Goal: Check status: Check status

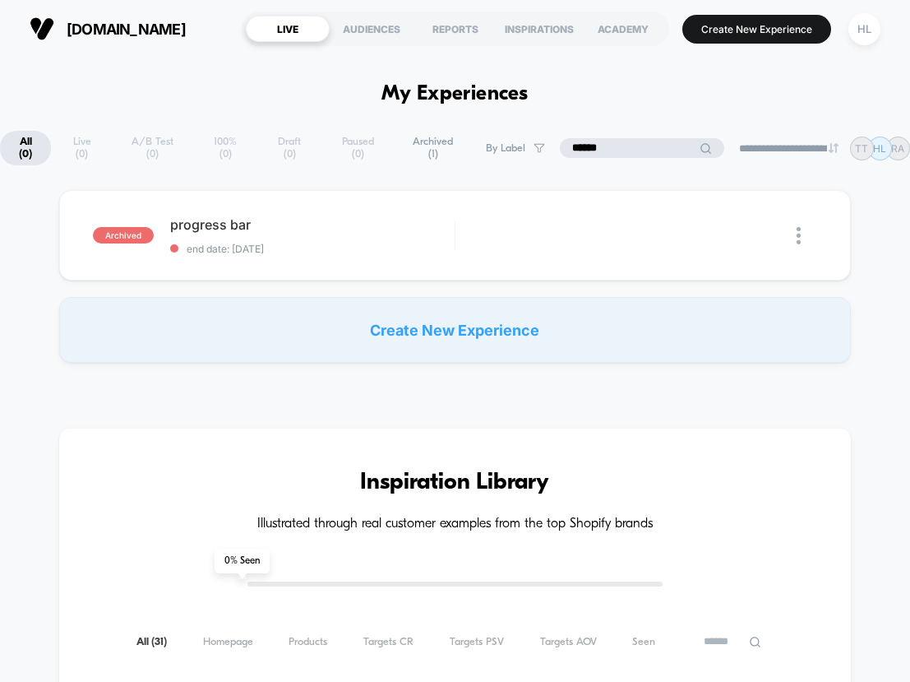
drag, startPoint x: 664, startPoint y: 150, endPoint x: 546, endPoint y: 150, distance: 118.4
click at [546, 150] on div "**********" at bounding box center [455, 148] width 910 height 35
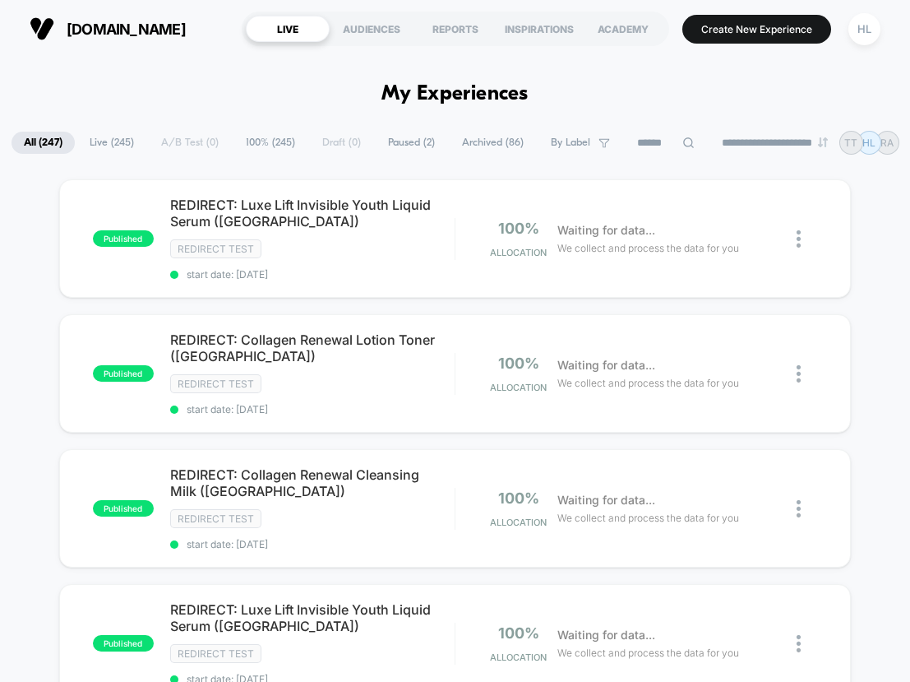
click at [380, 149] on span "Paused ( 2 )" at bounding box center [412, 143] width 72 height 22
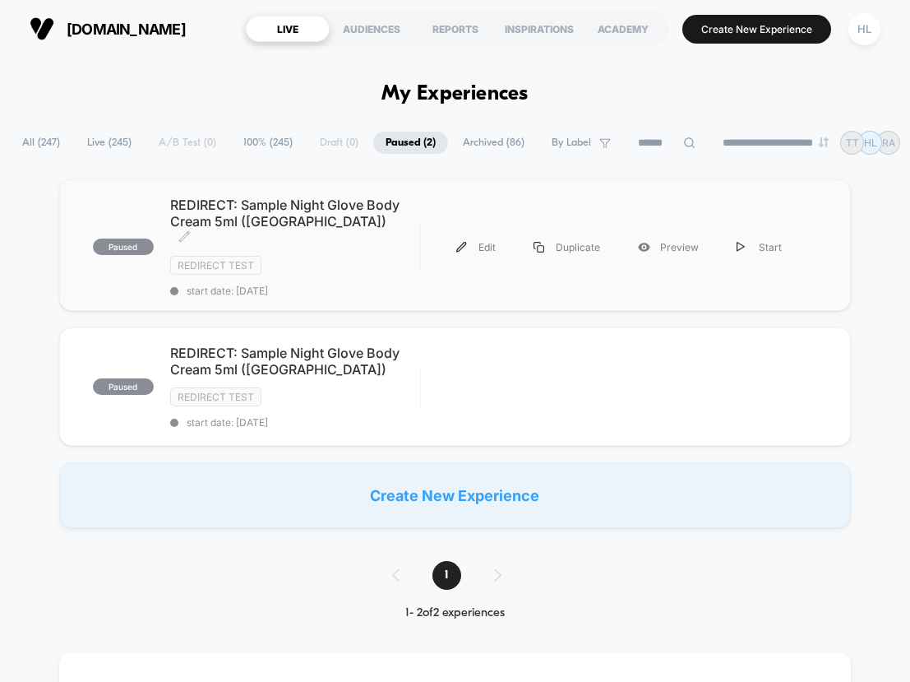
click at [368, 210] on span "REDIRECT: Sample Night Glove Body Cream 5ml ([GEOGRAPHIC_DATA]) Click to edit e…" at bounding box center [295, 221] width 250 height 49
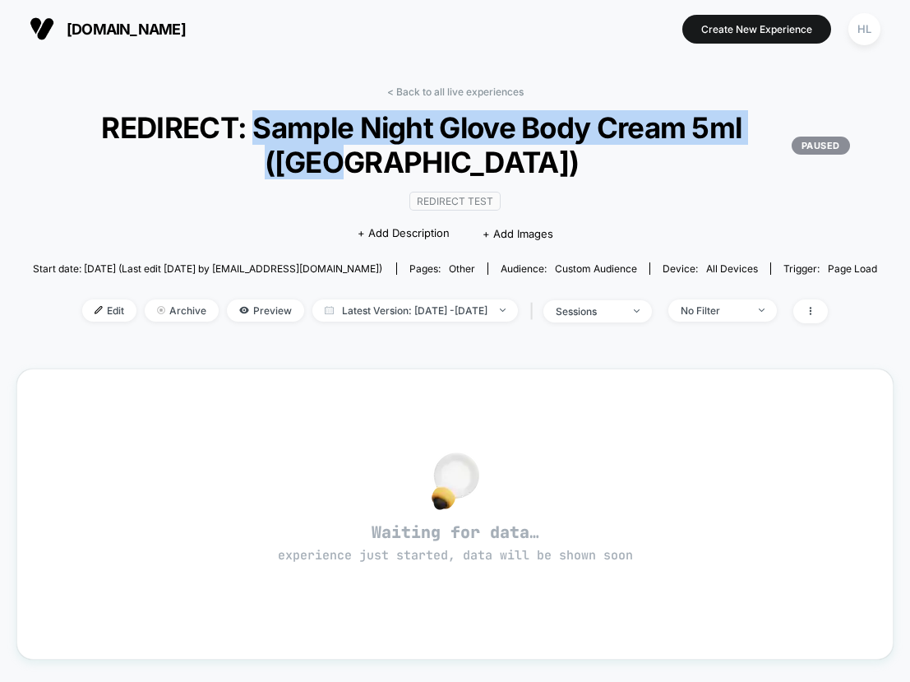
drag, startPoint x: 257, startPoint y: 136, endPoint x: 481, endPoint y: 155, distance: 225.3
click at [481, 155] on span "REDIRECT: Sample Night Glove Body Cream 5ml ([GEOGRAPHIC_DATA]) PAUSED" at bounding box center [454, 144] width 789 height 69
click at [738, 137] on span "REDIRECT: Sample Night Glove Body Cream 5ml ([GEOGRAPHIC_DATA]) PAUSED" at bounding box center [454, 144] width 789 height 69
drag, startPoint x: 744, startPoint y: 137, endPoint x: 260, endPoint y: 136, distance: 484.4
click at [259, 136] on span "REDIRECT: Sample Night Glove Body Cream 5ml ([GEOGRAPHIC_DATA]) PAUSED" at bounding box center [454, 144] width 789 height 69
